Goal: Task Accomplishment & Management: Manage account settings

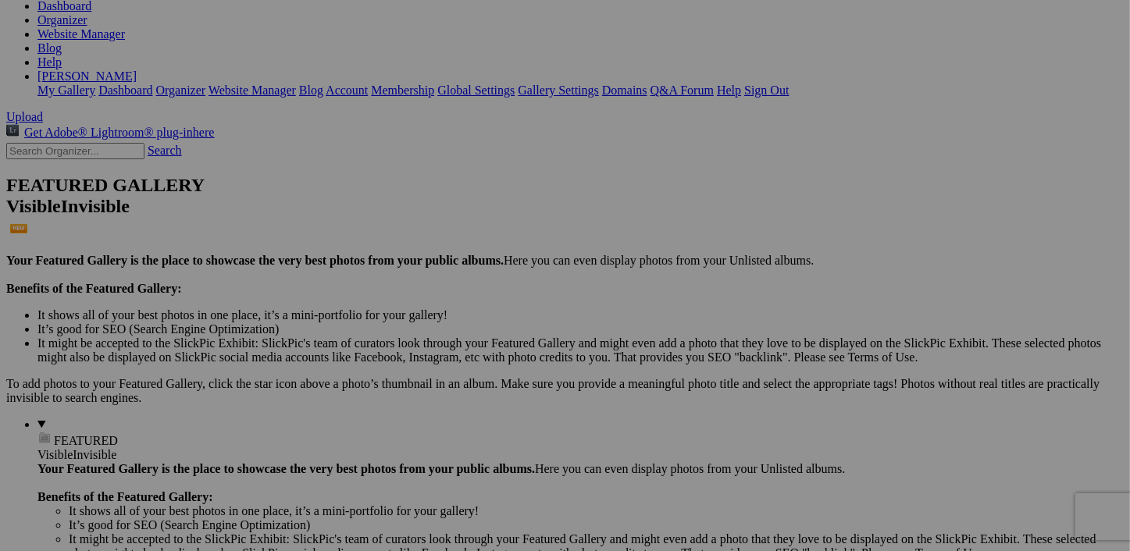
scroll to position [242, 0]
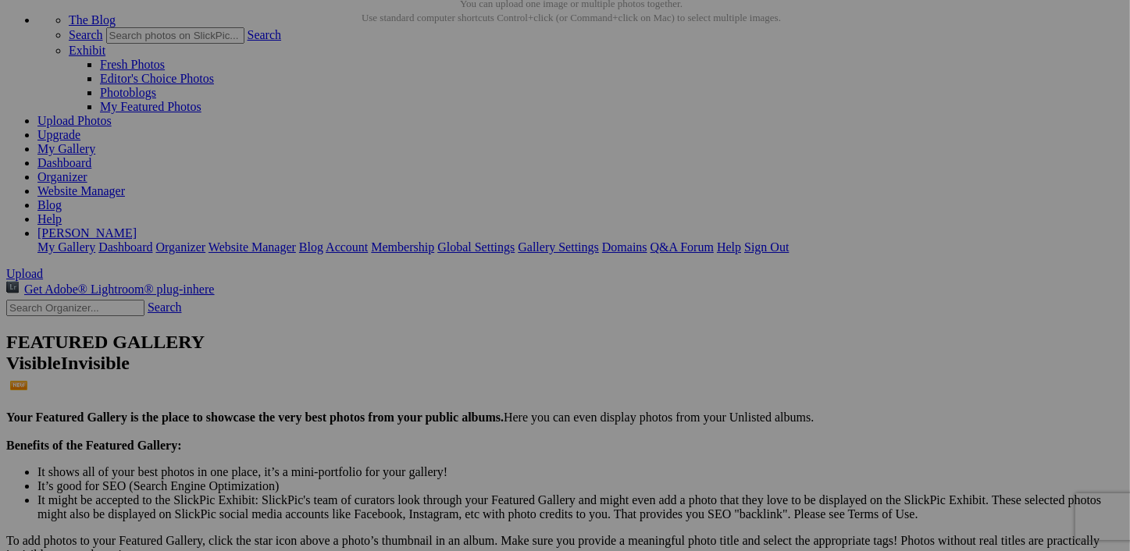
scroll to position [211, 0]
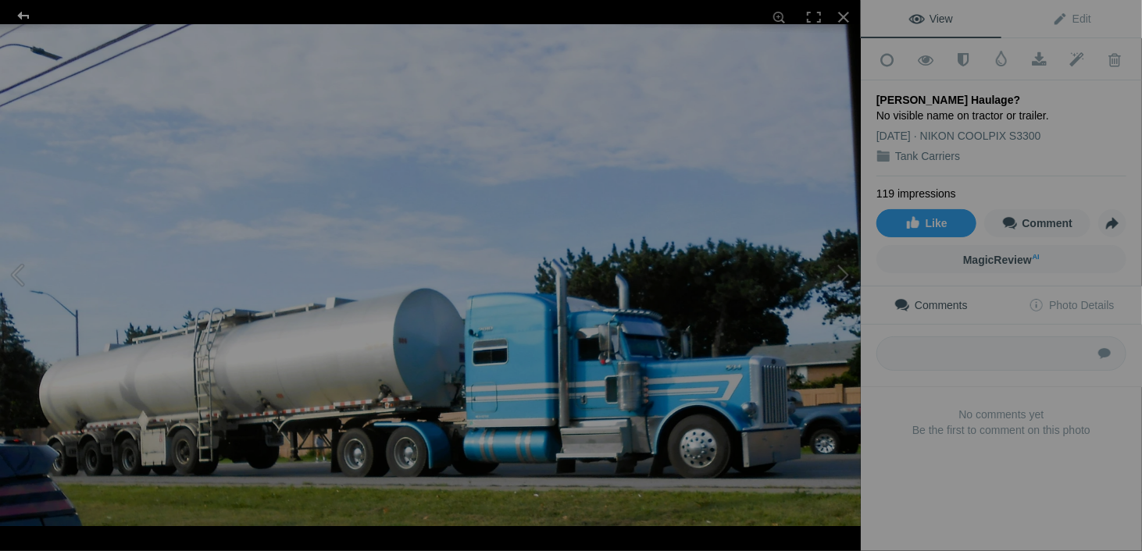
click at [16, 16] on div at bounding box center [23, 15] width 56 height 31
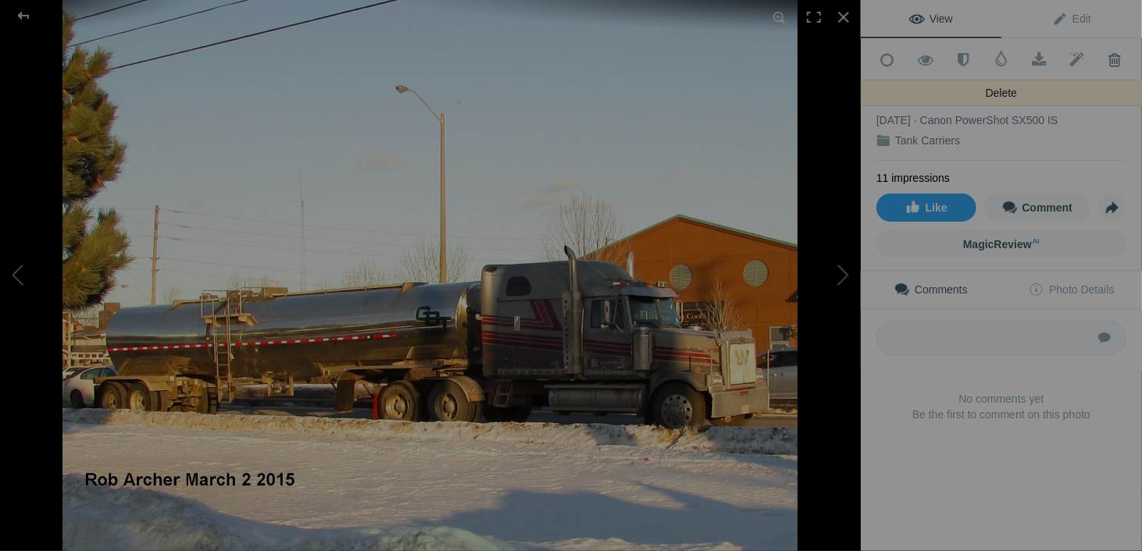
click at [1099, 59] on span at bounding box center [1114, 60] width 38 height 16
click at [1103, 57] on span at bounding box center [1114, 60] width 38 height 16
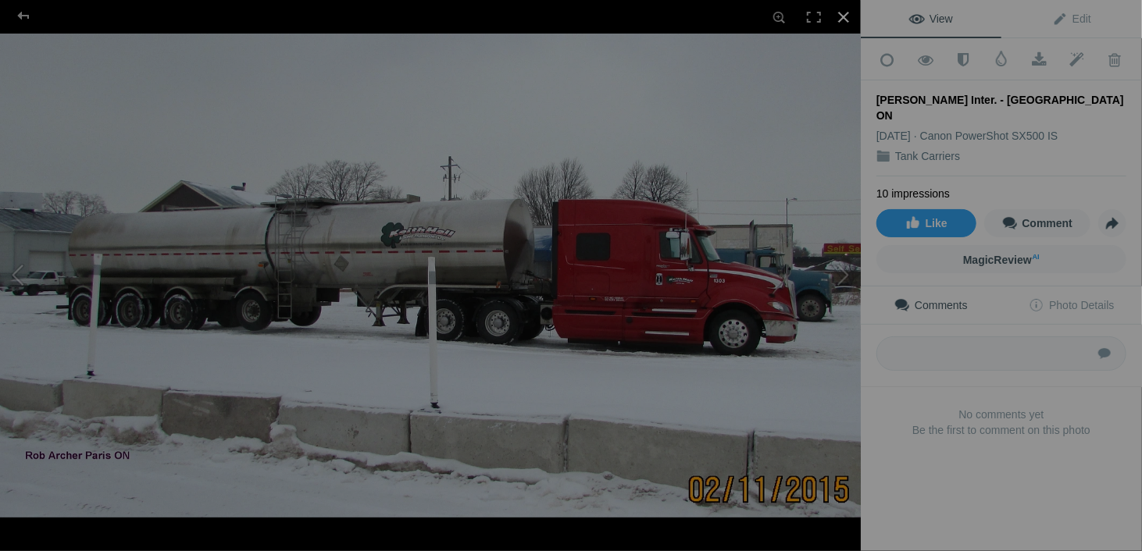
click at [844, 21] on div at bounding box center [843, 17] width 34 height 34
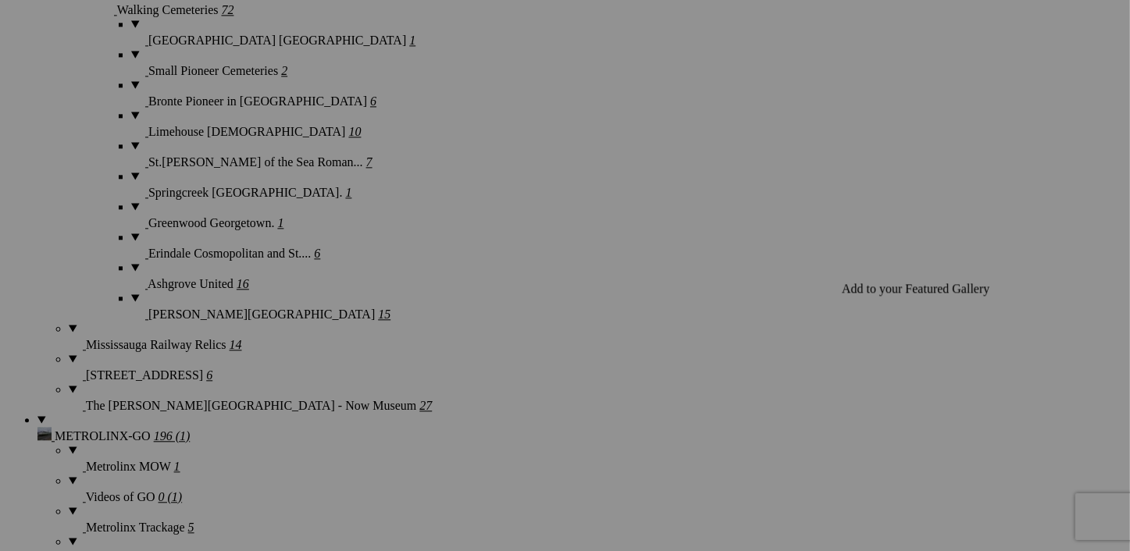
scroll to position [3492, 0]
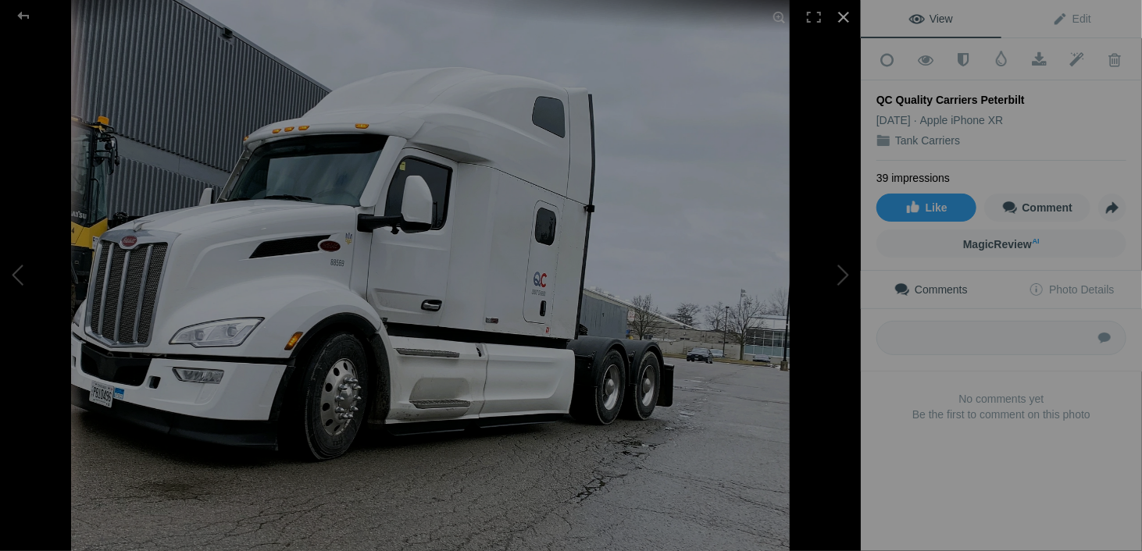
click at [843, 11] on div at bounding box center [843, 17] width 34 height 34
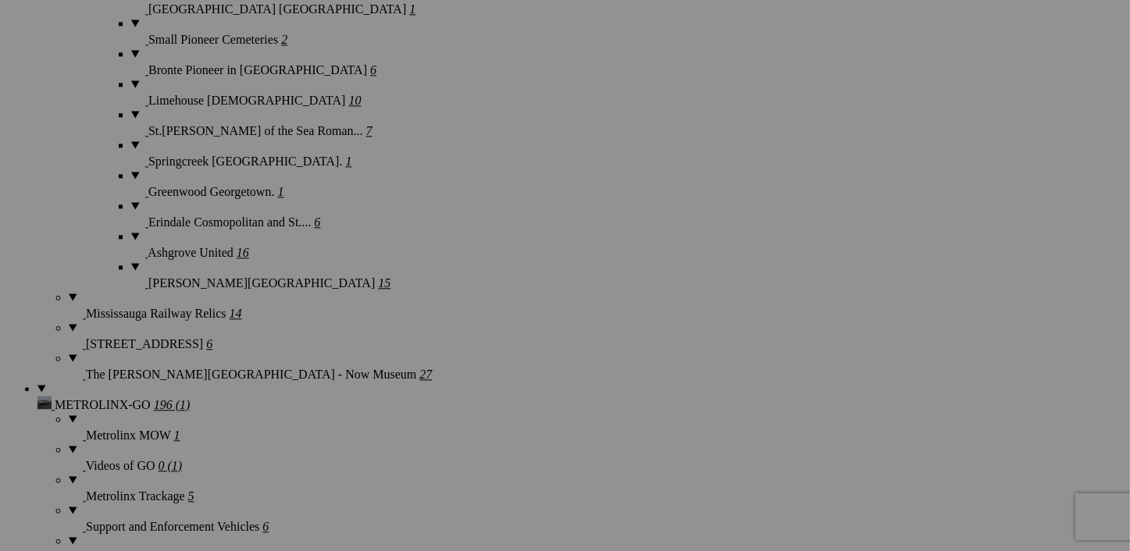
scroll to position [2164, 0]
